Goal: Task Accomplishment & Management: Complete application form

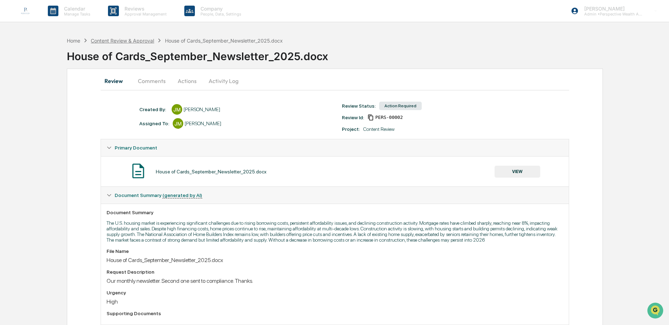
click at [124, 42] on div "Content Review & Approval" at bounding box center [122, 41] width 63 height 6
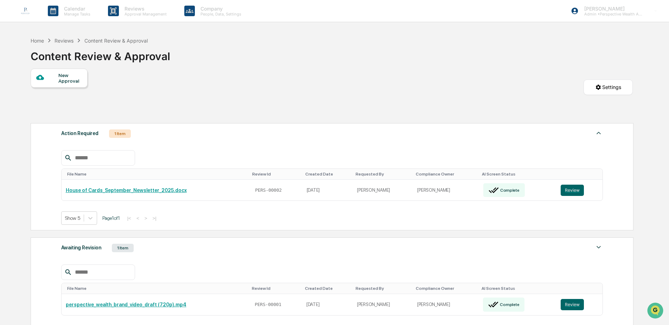
click at [69, 38] on div "Reviews" at bounding box center [64, 41] width 19 height 6
click at [69, 43] on div "Reviews" at bounding box center [64, 41] width 19 height 6
click at [117, 40] on div "Content Review & Approval" at bounding box center [115, 41] width 63 height 6
click at [36, 39] on div "Home" at bounding box center [37, 41] width 13 height 6
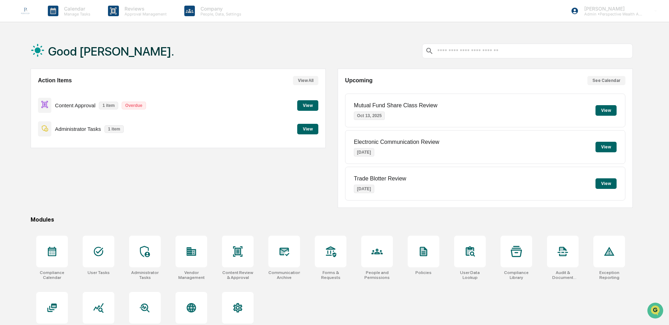
click at [307, 107] on button "View" at bounding box center [307, 105] width 21 height 11
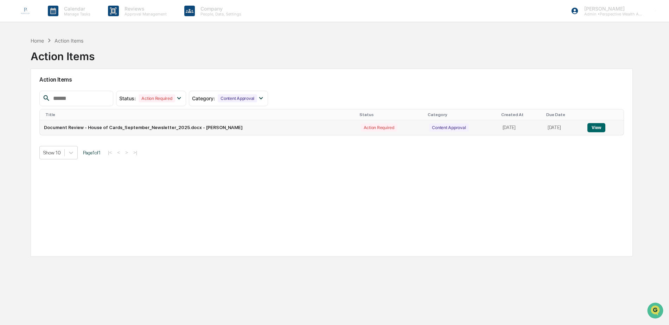
click at [209, 130] on td "Document Review - House of Cards_September_Newsletter_2025.docx - James Milroy" at bounding box center [198, 127] width 317 height 15
click at [595, 126] on button "View" at bounding box center [596, 127] width 18 height 9
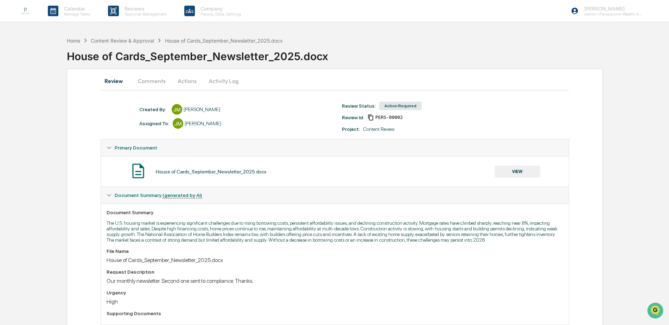
click at [154, 78] on button "Comments" at bounding box center [151, 80] width 39 height 17
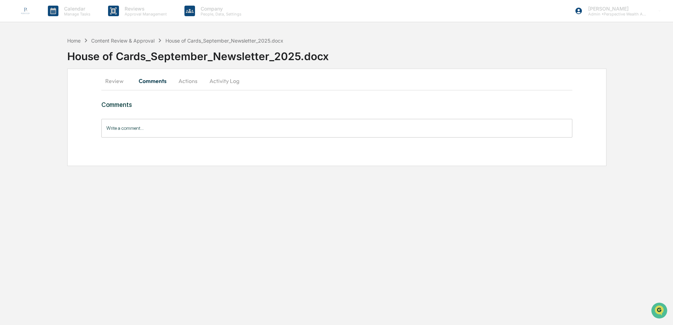
click at [205, 83] on button "Activity Log" at bounding box center [224, 80] width 41 height 17
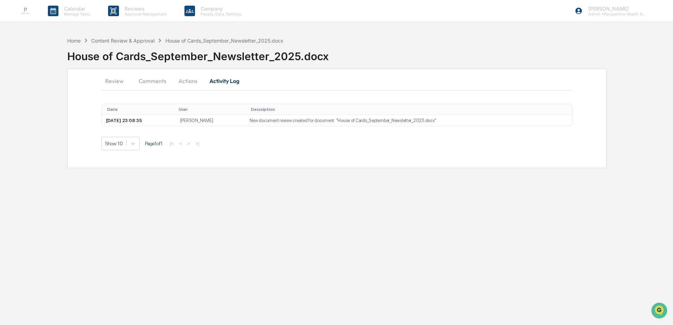
click at [189, 81] on button "Actions" at bounding box center [188, 80] width 32 height 17
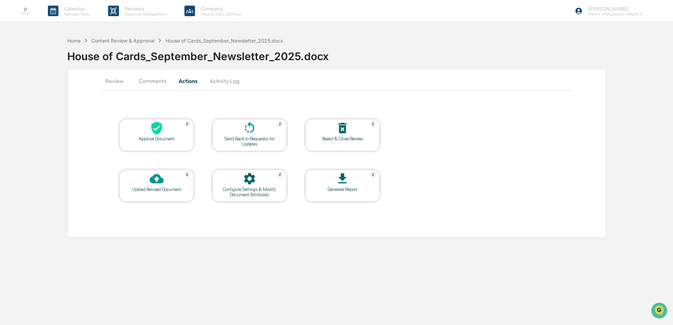
click at [114, 82] on button "Review" at bounding box center [117, 80] width 32 height 17
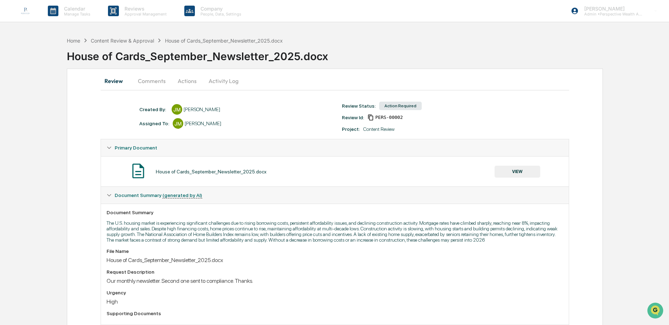
click at [514, 173] on button "VIEW" at bounding box center [518, 172] width 46 height 12
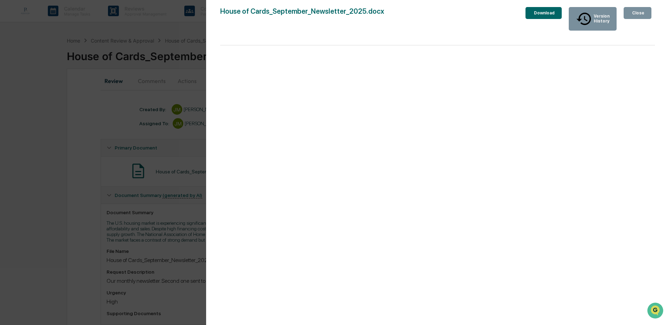
click at [633, 11] on div "Close" at bounding box center [638, 13] width 14 height 5
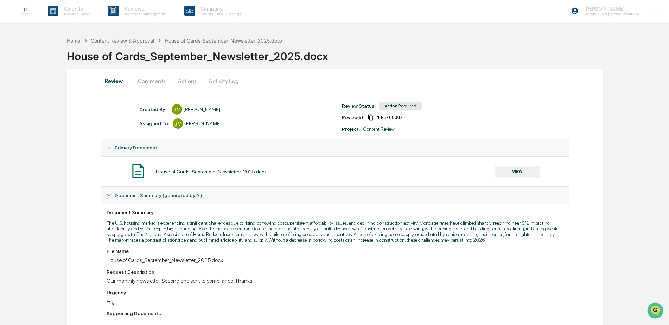
click at [226, 84] on button "Activity Log" at bounding box center [223, 80] width 41 height 17
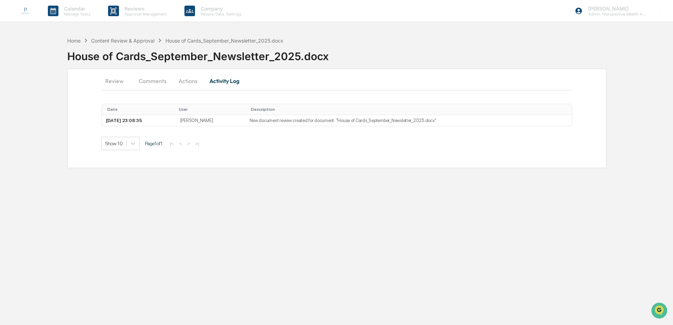
click at [188, 81] on button "Actions" at bounding box center [188, 80] width 32 height 17
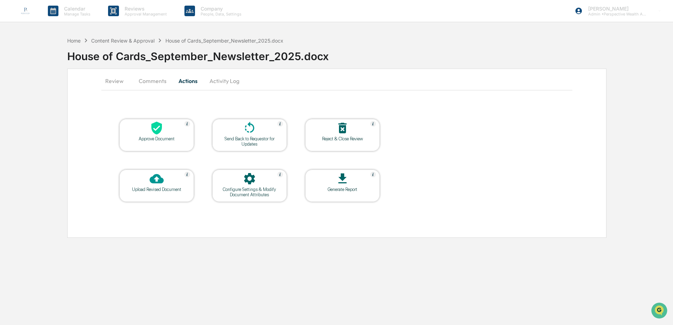
click at [161, 82] on button "Comments" at bounding box center [152, 80] width 39 height 17
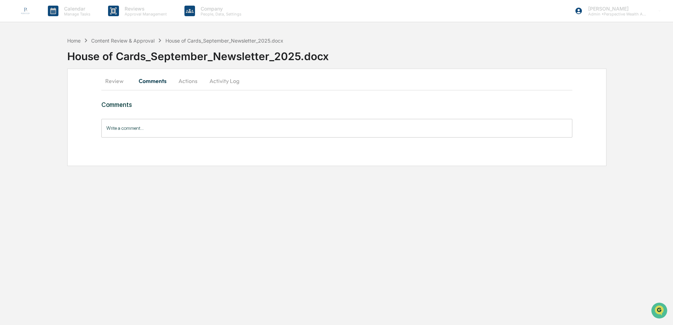
click at [196, 81] on button "Actions" at bounding box center [188, 80] width 32 height 17
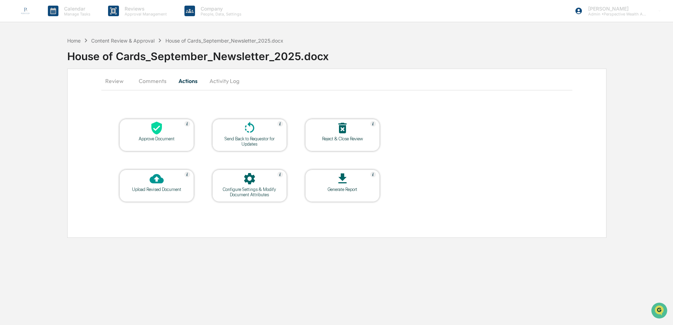
click at [167, 137] on div "Approve Document" at bounding box center [156, 138] width 63 height 5
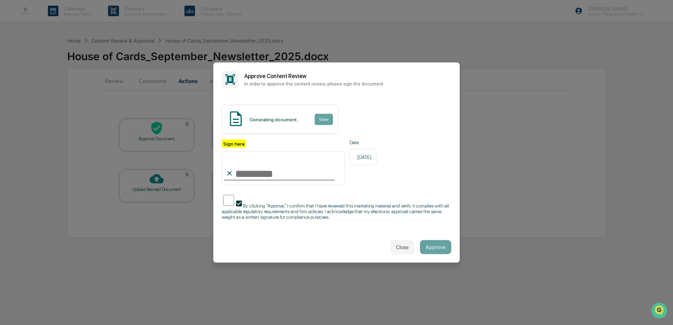
click at [246, 164] on input "Sign here" at bounding box center [283, 168] width 123 height 34
click at [314, 252] on div "Close Approve" at bounding box center [336, 246] width 246 height 31
click at [269, 166] on input "*****" at bounding box center [283, 168] width 123 height 34
type input "**********"
click at [337, 234] on div "Close Approve" at bounding box center [336, 246] width 246 height 31
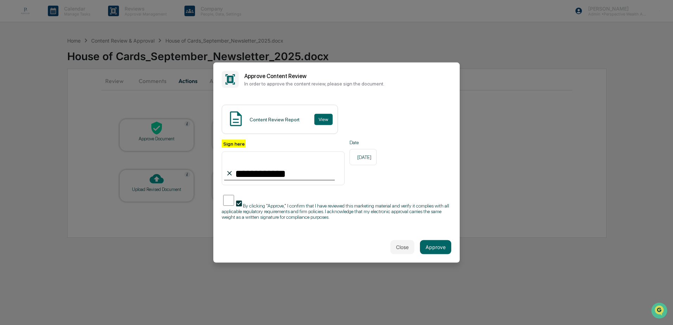
click at [281, 171] on input "**********" at bounding box center [283, 168] width 123 height 34
click at [433, 247] on button "Approve" at bounding box center [435, 247] width 31 height 14
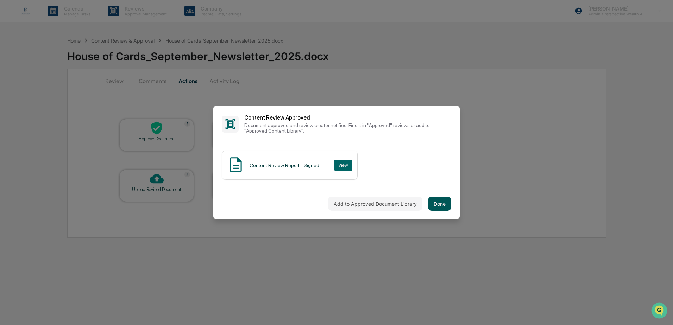
click at [434, 201] on button "Done" at bounding box center [439, 204] width 23 height 14
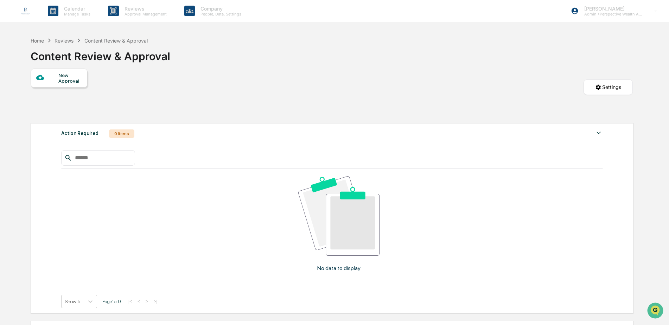
click at [97, 325] on div "Awaiting Revision" at bounding box center [81, 330] width 40 height 9
click at [98, 325] on div "Awaiting Revision" at bounding box center [81, 330] width 40 height 9
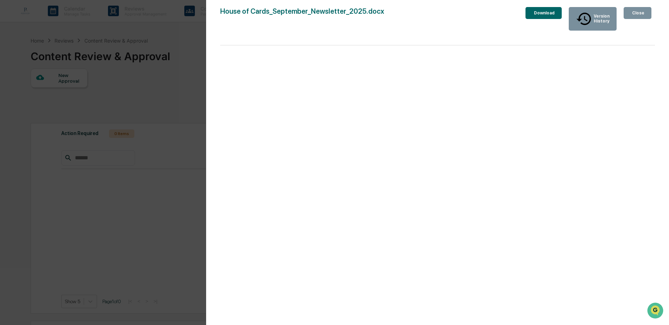
click at [638, 12] on div "Close" at bounding box center [638, 13] width 14 height 5
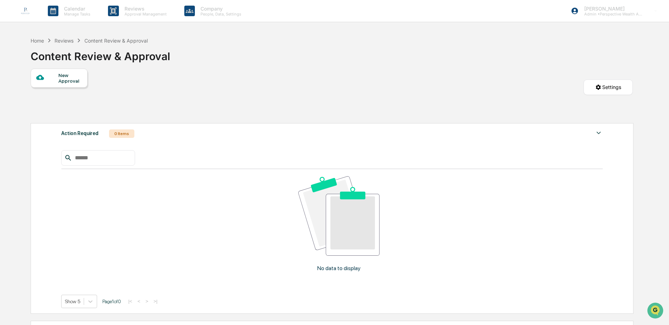
click at [63, 40] on div "Reviews" at bounding box center [64, 41] width 19 height 6
click at [109, 40] on div "Content Review & Approval" at bounding box center [115, 41] width 63 height 6
click at [62, 40] on div "Reviews" at bounding box center [64, 41] width 19 height 6
click at [38, 41] on div "Home" at bounding box center [37, 41] width 13 height 6
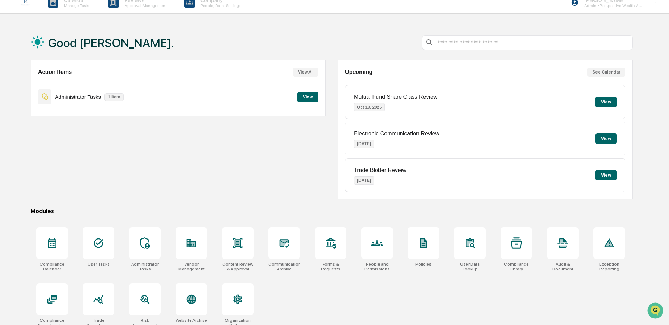
scroll to position [33, 0]
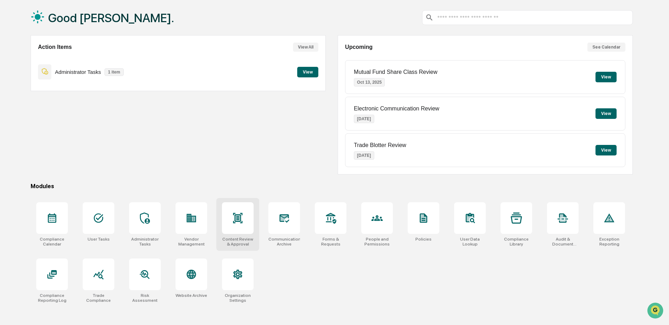
click at [240, 225] on div at bounding box center [238, 218] width 32 height 32
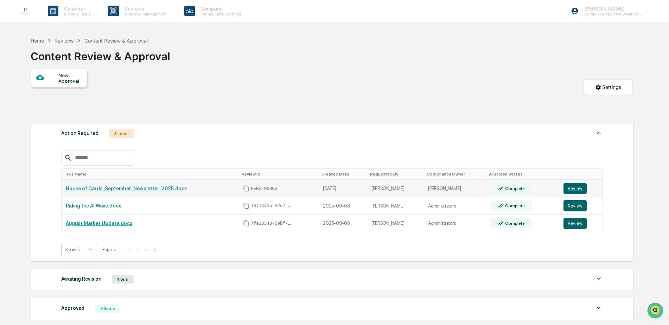
drag, startPoint x: 108, startPoint y: 163, endPoint x: 84, endPoint y: 183, distance: 31.7
click at [72, 168] on div "File Name Review Id Created Date Requested By Compliance Owner AI Screen Status…" at bounding box center [332, 203] width 542 height 106
click at [118, 189] on link "House of Cards_September_Newsletter_2025.docx" at bounding box center [126, 189] width 121 height 6
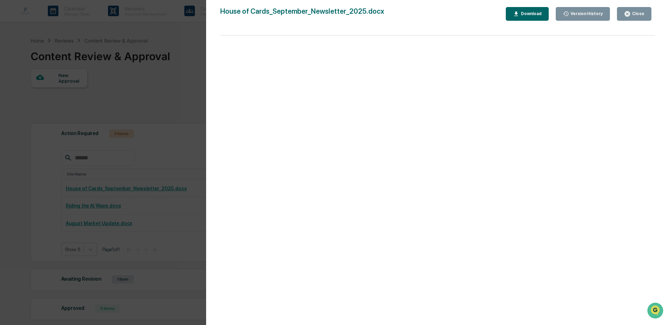
click at [638, 16] on div "Close" at bounding box center [638, 13] width 14 height 5
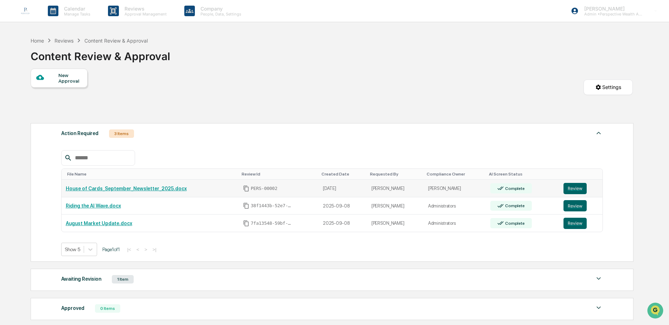
click at [504, 187] on div "Complete" at bounding box center [514, 188] width 21 height 5
click at [577, 188] on button "Review" at bounding box center [575, 188] width 23 height 11
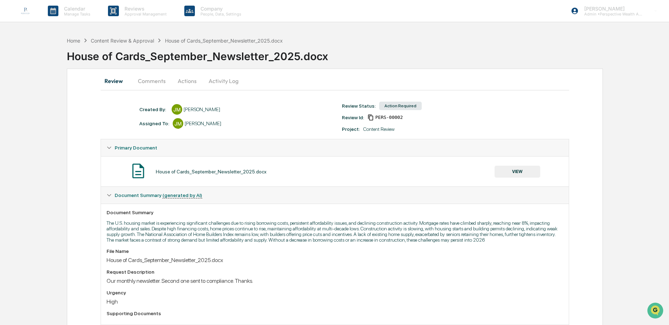
click at [161, 82] on button "Comments" at bounding box center [151, 80] width 39 height 17
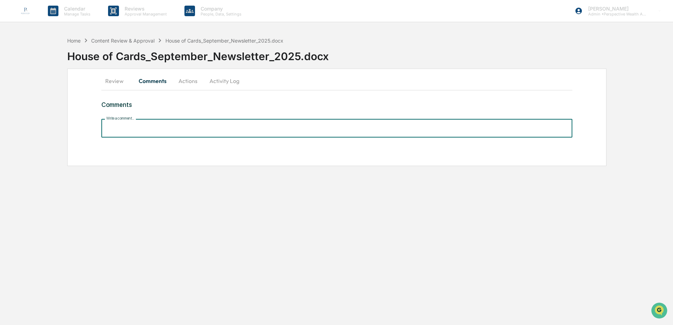
click at [169, 128] on input "Write a comment..." at bounding box center [336, 128] width 471 height 19
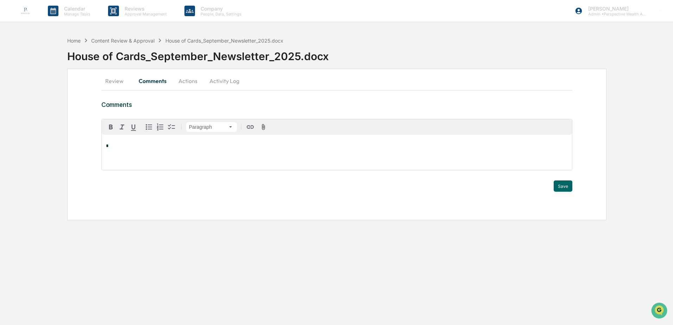
click at [115, 81] on button "Review" at bounding box center [117, 80] width 32 height 17
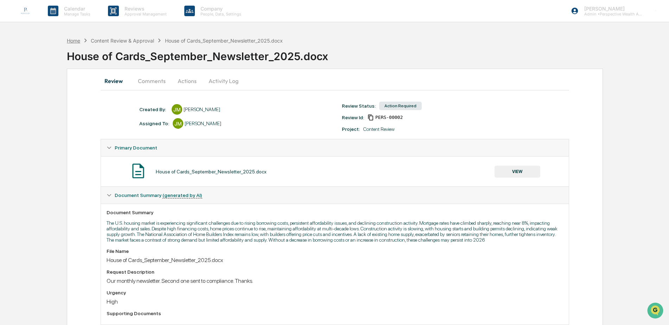
click at [75, 41] on div "Home" at bounding box center [73, 41] width 13 height 6
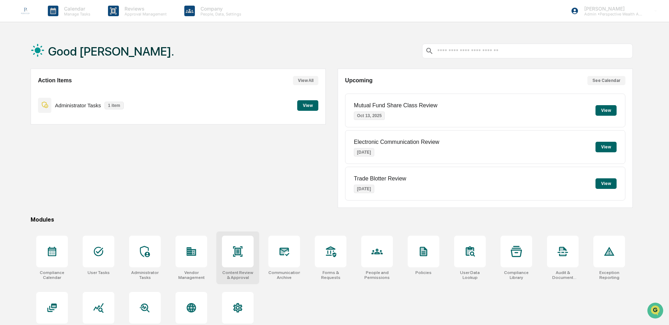
click at [228, 271] on div "Content Review & Approval" at bounding box center [238, 275] width 32 height 10
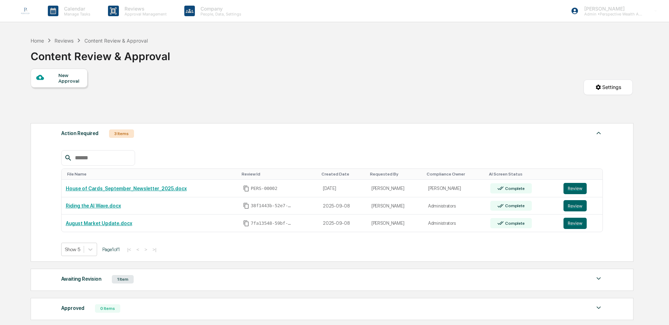
click at [70, 82] on div "New Approval" at bounding box center [70, 77] width 24 height 11
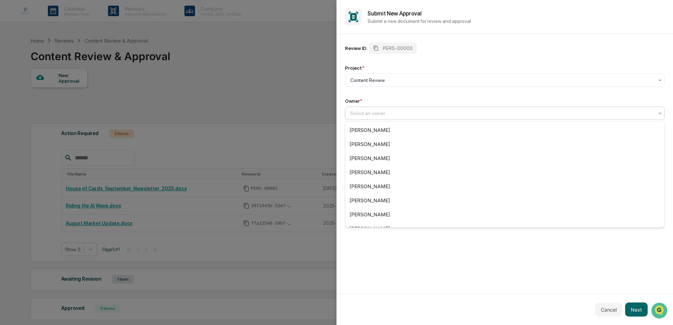
click at [403, 113] on div at bounding box center [501, 113] width 303 height 7
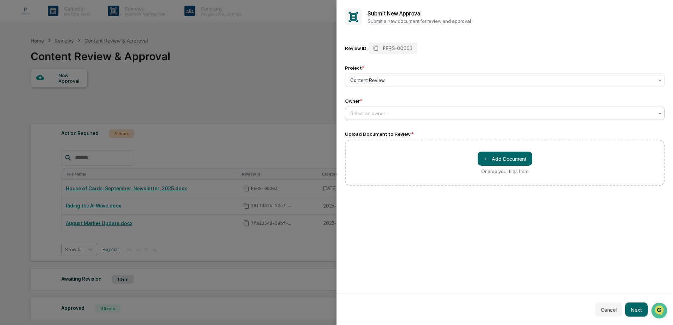
click at [403, 113] on div at bounding box center [501, 113] width 303 height 7
click at [408, 99] on div "Owner *" at bounding box center [504, 101] width 319 height 6
click at [406, 79] on div at bounding box center [501, 80] width 303 height 7
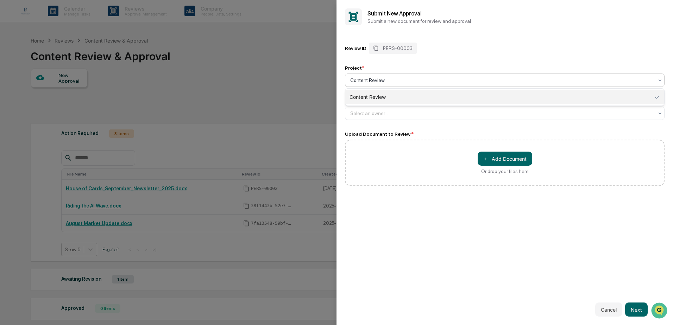
click at [406, 79] on div at bounding box center [501, 80] width 303 height 7
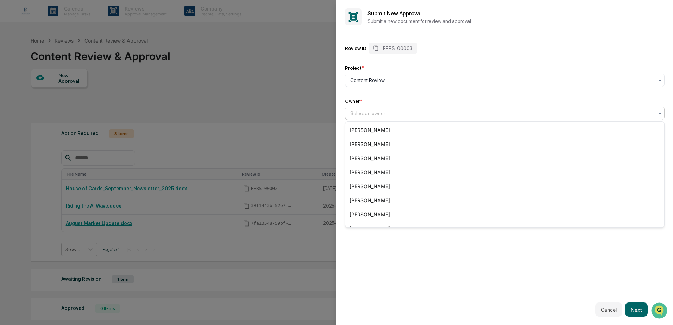
click at [375, 116] on div at bounding box center [501, 113] width 303 height 7
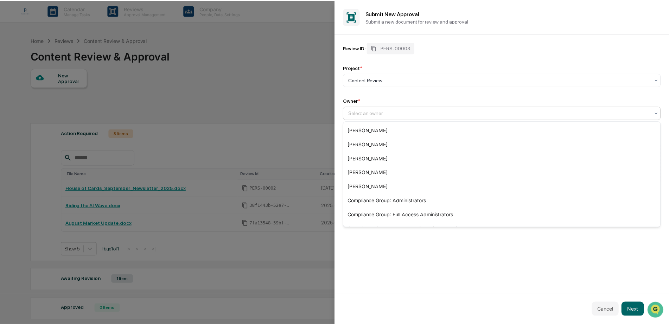
scroll to position [108, 0]
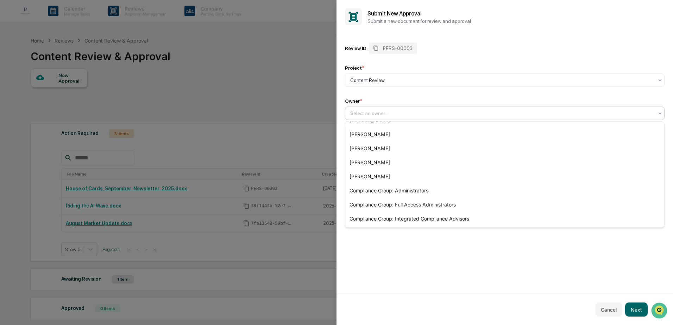
click at [418, 234] on div "Review ID: PERS-00003 Project * Content Review Owner * 15 results available. Us…" at bounding box center [504, 164] width 336 height 260
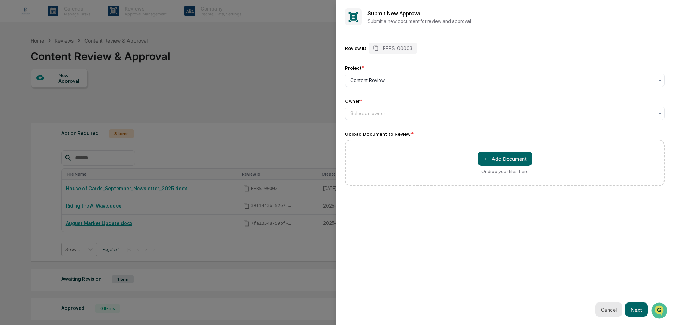
click at [611, 312] on button "Cancel" at bounding box center [608, 310] width 27 height 14
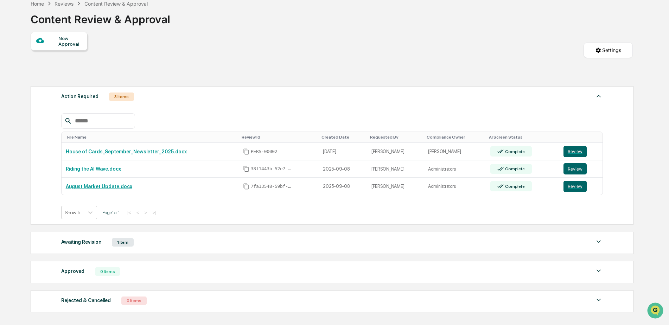
scroll to position [0, 0]
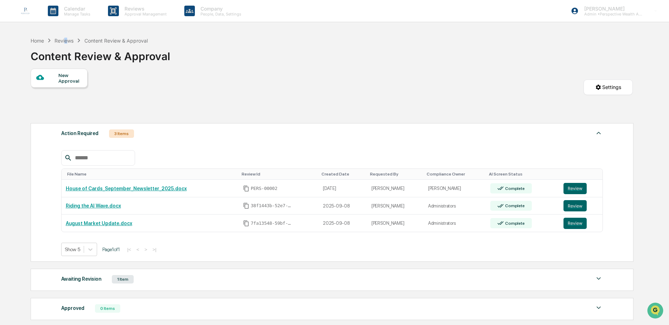
click at [66, 38] on div "Reviews" at bounding box center [64, 41] width 19 height 6
drag, startPoint x: 66, startPoint y: 38, endPoint x: 64, endPoint y: 42, distance: 4.1
click at [64, 42] on div "Reviews" at bounding box center [64, 41] width 19 height 6
click at [29, 38] on div "Home Reviews Content Review & Approval Content Review & Approval New Approval S…" at bounding box center [331, 223] width 623 height 380
click at [41, 40] on div "Home" at bounding box center [37, 41] width 13 height 6
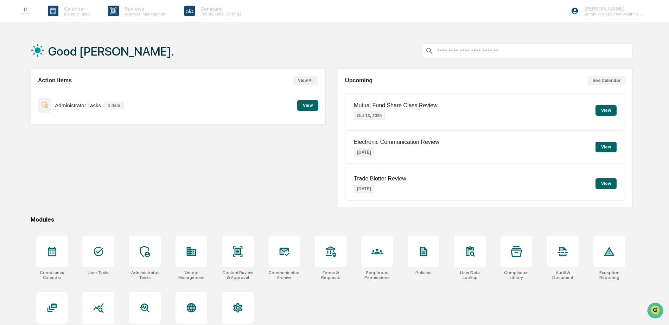
click at [310, 103] on button "View" at bounding box center [307, 105] width 21 height 11
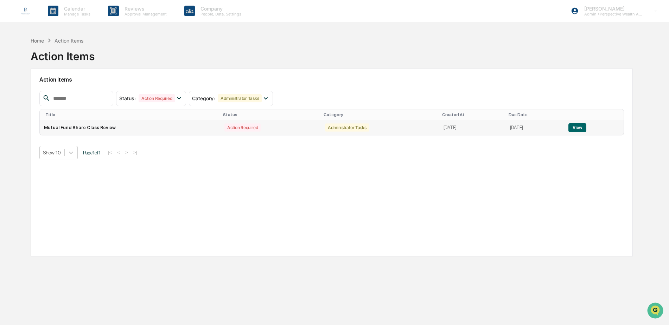
click at [577, 126] on button "View" at bounding box center [577, 127] width 18 height 9
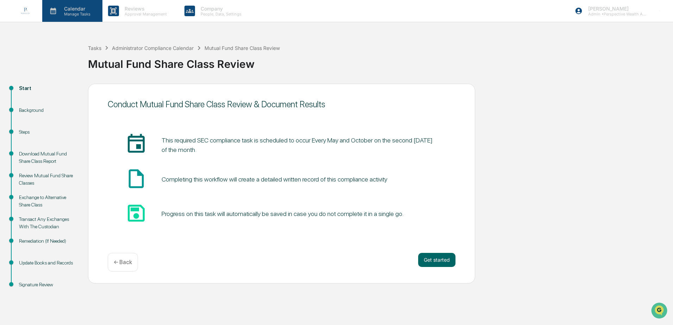
click at [77, 10] on p "Calendar" at bounding box center [76, 9] width 36 height 6
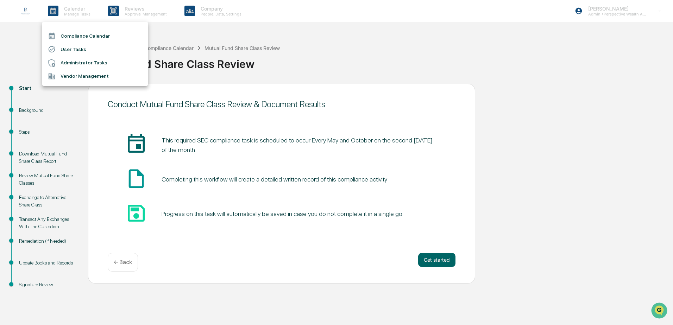
click at [88, 37] on li "Compliance Calendar" at bounding box center [95, 35] width 106 height 13
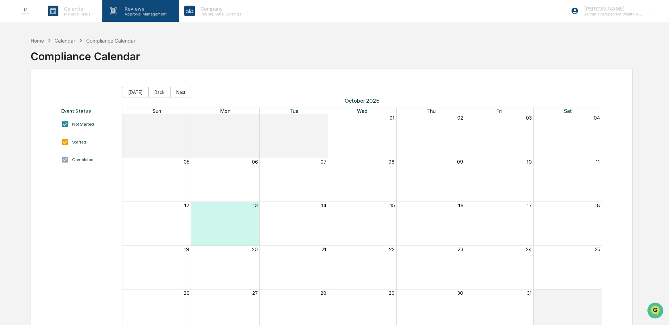
click at [130, 10] on p "Reviews" at bounding box center [144, 9] width 51 height 6
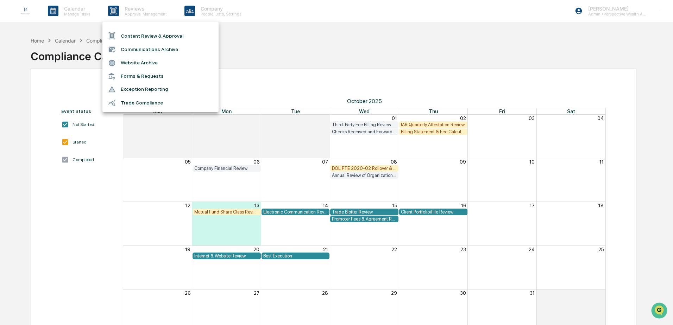
click at [153, 32] on li "Content Review & Approval" at bounding box center [160, 35] width 116 height 13
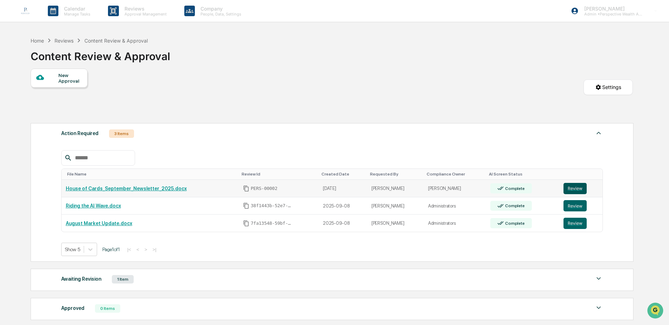
click at [575, 191] on button "Review" at bounding box center [575, 188] width 23 height 11
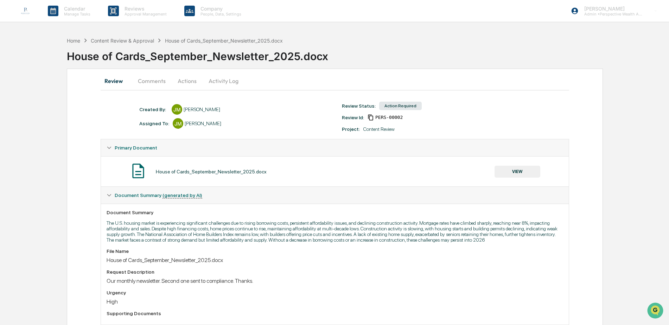
click at [220, 79] on button "Activity Log" at bounding box center [223, 80] width 41 height 17
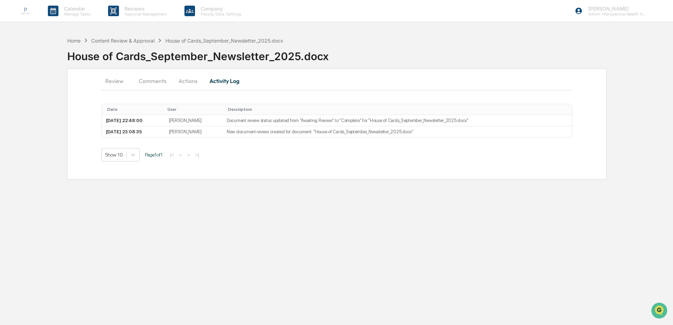
click at [191, 83] on button "Actions" at bounding box center [188, 80] width 32 height 17
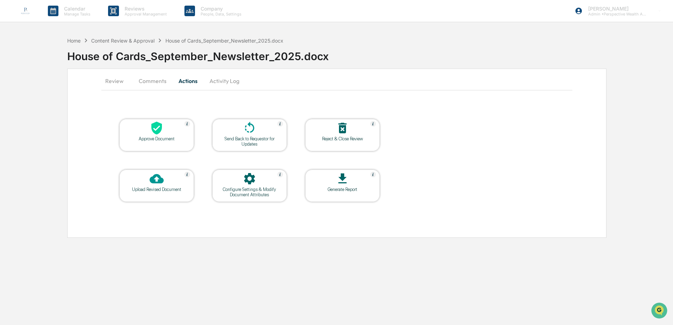
click at [246, 143] on div "Send Back to Requestor for Updates" at bounding box center [249, 141] width 63 height 11
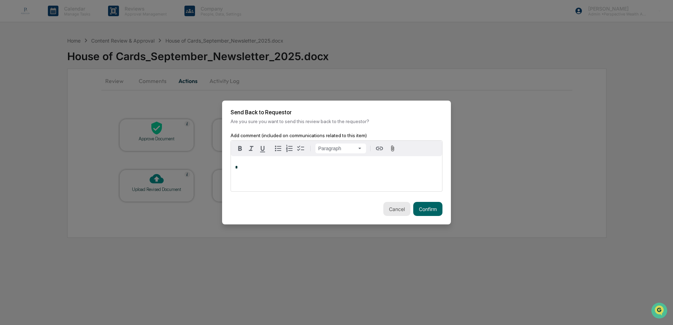
click at [390, 209] on button "Cancel" at bounding box center [396, 209] width 27 height 14
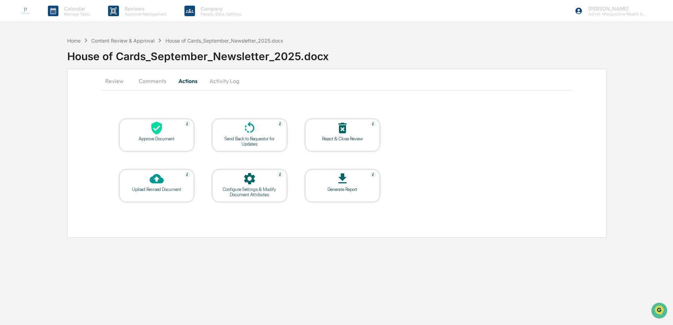
click at [258, 193] on div "Configure Settings & Modify Document Attributes" at bounding box center [249, 192] width 63 height 11
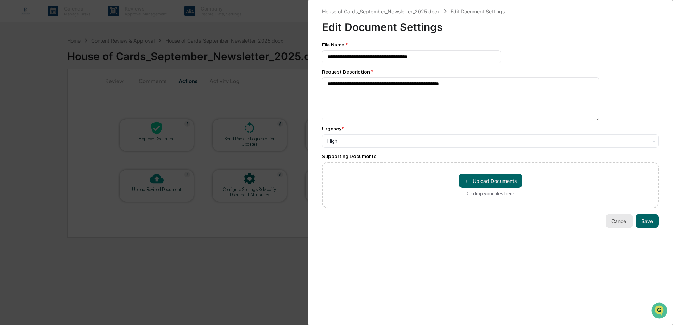
click at [616, 223] on button "Cancel" at bounding box center [618, 221] width 27 height 14
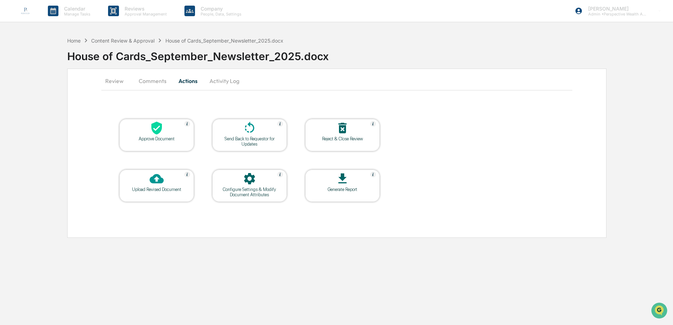
click at [347, 140] on div "Reject & Close Review" at bounding box center [342, 138] width 63 height 5
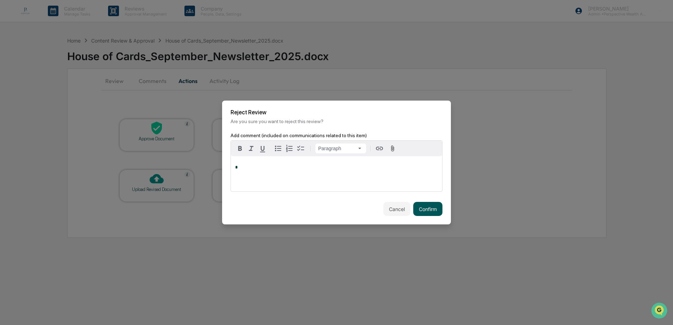
click at [416, 206] on button "Confirm" at bounding box center [427, 209] width 29 height 14
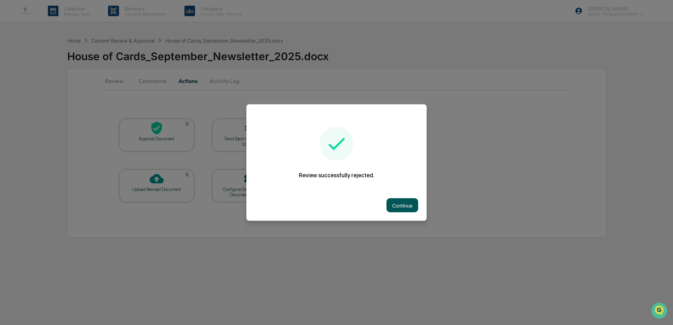
click at [401, 202] on button "Continue" at bounding box center [402, 205] width 32 height 14
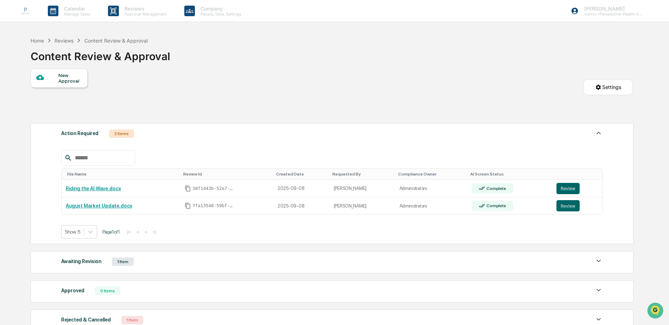
click at [74, 82] on div "New Approval" at bounding box center [70, 77] width 24 height 11
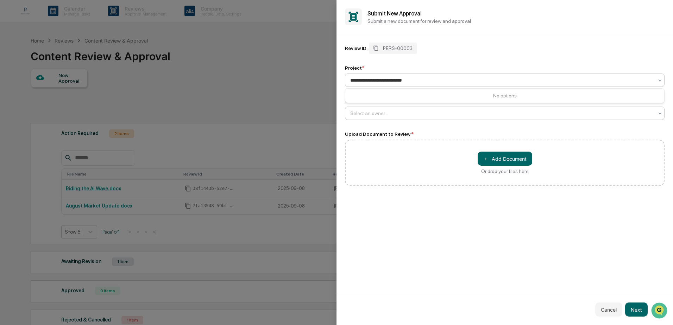
type input "**********"
click at [412, 112] on div at bounding box center [501, 113] width 303 height 7
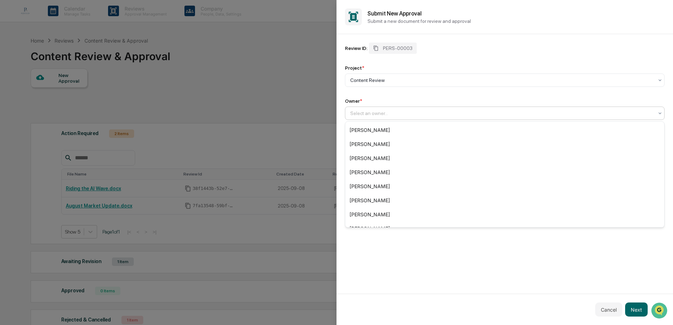
click at [379, 289] on div "Review ID: PERS-00003 Project * Content Review Owner * 15 results available. Us…" at bounding box center [504, 164] width 336 height 260
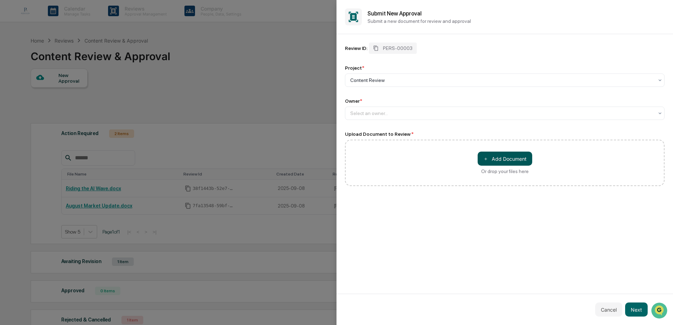
click at [505, 158] on button "＋ Add Document" at bounding box center [504, 159] width 55 height 14
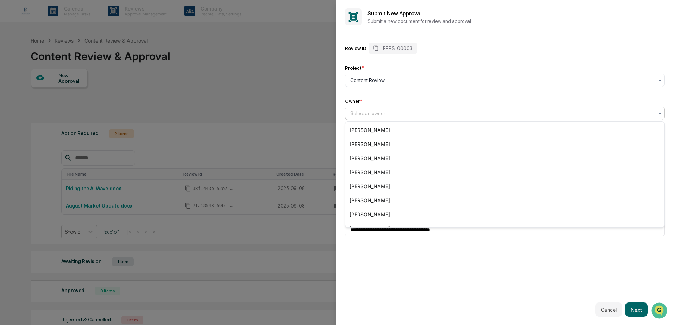
click at [359, 114] on div at bounding box center [501, 113] width 303 height 7
click at [377, 157] on div "[PERSON_NAME]" at bounding box center [504, 158] width 319 height 14
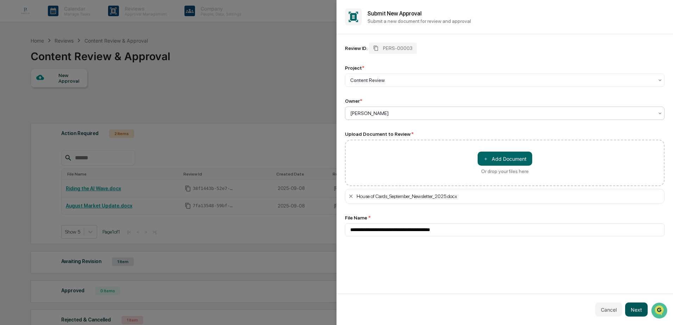
click at [636, 311] on button "Next" at bounding box center [636, 310] width 23 height 14
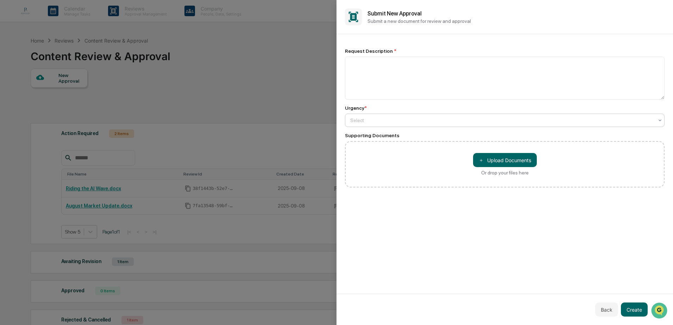
click at [384, 115] on div "Select" at bounding box center [504, 120] width 319 height 13
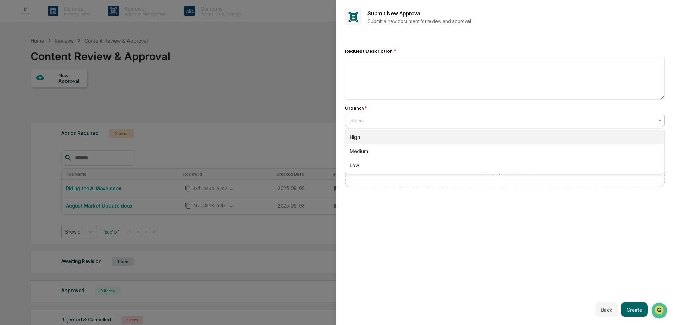
click at [378, 140] on div "High" at bounding box center [504, 137] width 319 height 14
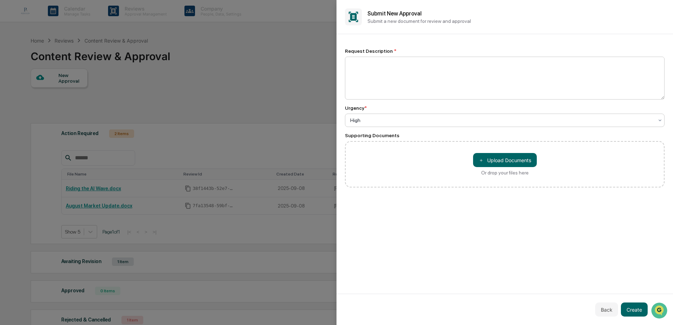
click at [371, 71] on textarea at bounding box center [504, 78] width 319 height 43
click at [373, 81] on textarea at bounding box center [504, 78] width 319 height 43
type textarea "**********"
click at [643, 311] on button "Create" at bounding box center [634, 310] width 27 height 14
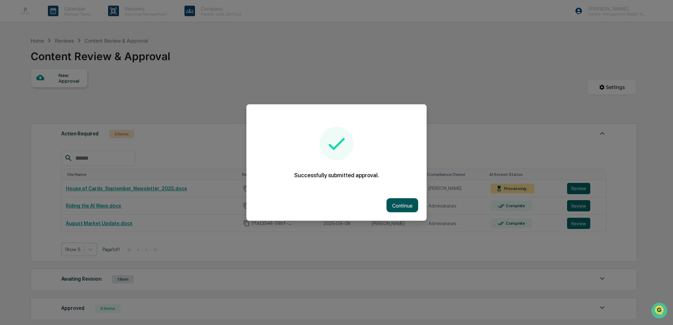
click at [395, 206] on button "Continue" at bounding box center [402, 205] width 32 height 14
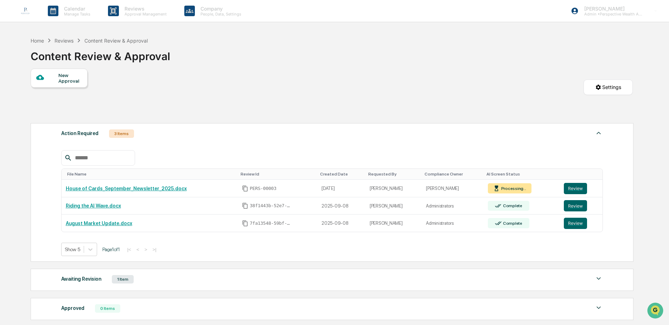
click at [64, 42] on div "Reviews" at bounding box center [64, 41] width 19 height 6
click at [64, 41] on div "Reviews" at bounding box center [64, 41] width 19 height 6
click at [33, 39] on div "Home" at bounding box center [37, 41] width 13 height 6
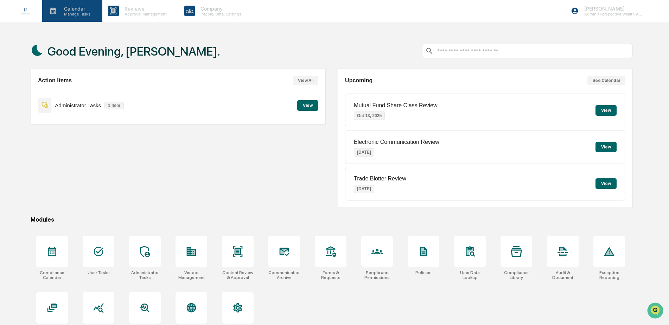
click at [77, 8] on p "Calendar" at bounding box center [76, 9] width 36 height 6
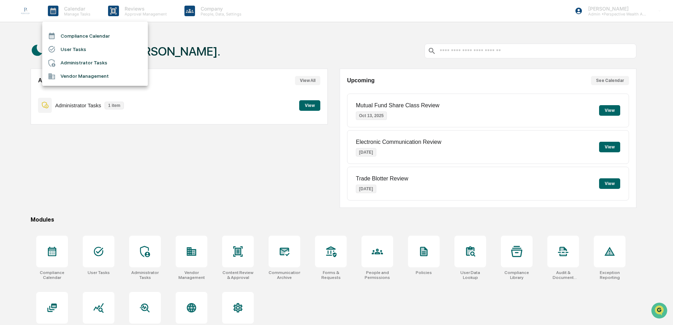
click at [130, 15] on div at bounding box center [336, 162] width 673 height 325
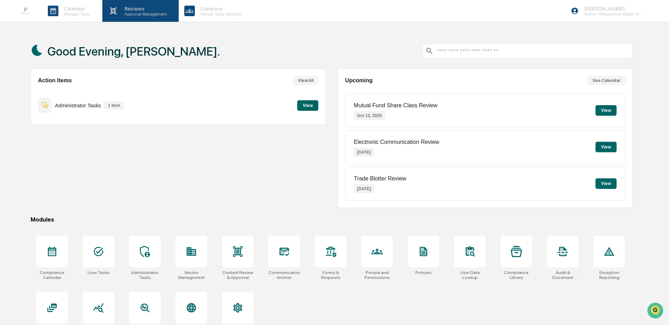
click at [133, 10] on p "Reviews" at bounding box center [144, 9] width 51 height 6
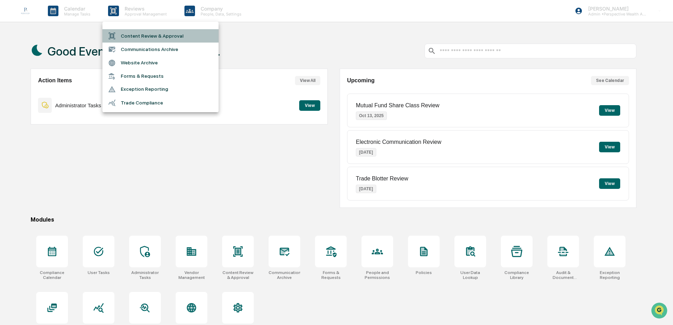
click at [138, 33] on li "Content Review & Approval" at bounding box center [160, 35] width 116 height 13
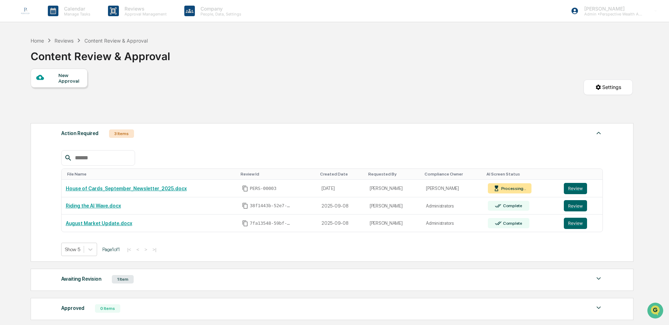
click at [296, 115] on div "New Approval Settings" at bounding box center [332, 94] width 602 height 51
click at [332, 66] on div "Home Reviews Content Review & Approval Content Review & Approval" at bounding box center [332, 50] width 602 height 35
click at [104, 40] on div "Content Review & Approval" at bounding box center [115, 41] width 63 height 6
click at [66, 39] on div "Reviews" at bounding box center [64, 41] width 19 height 6
click at [67, 41] on div "Reviews" at bounding box center [64, 41] width 19 height 6
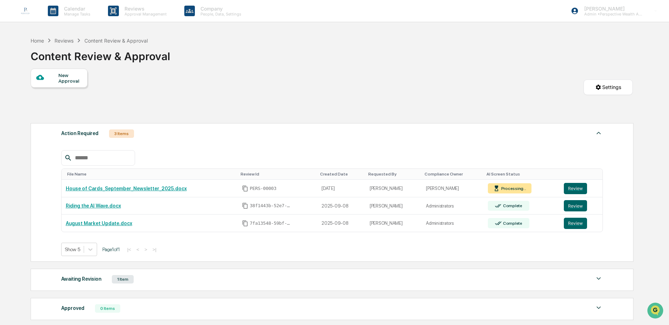
click at [65, 39] on div "Reviews" at bounding box center [64, 41] width 19 height 6
